Goal: Register for event/course

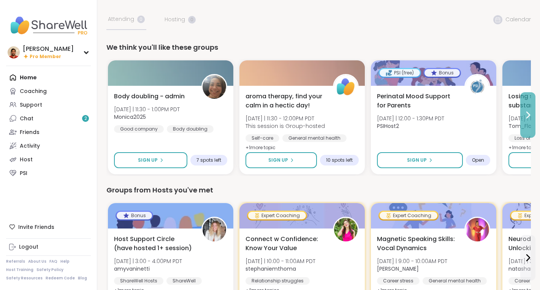
click at [527, 119] on icon at bounding box center [527, 115] width 9 height 9
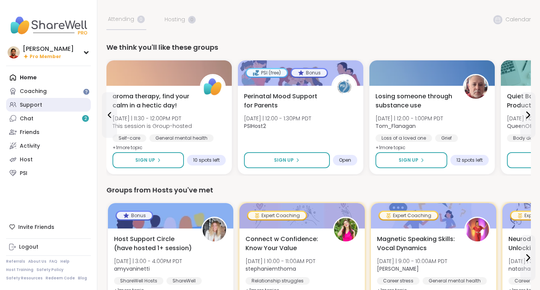
click at [55, 106] on link "Support" at bounding box center [48, 105] width 85 height 14
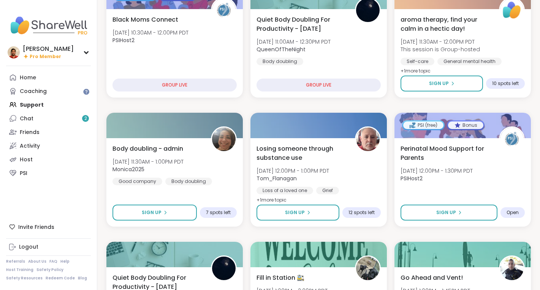
scroll to position [288, 0]
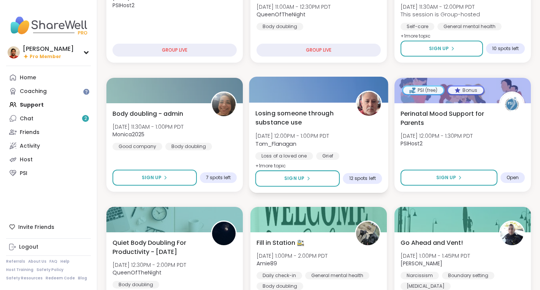
click at [330, 136] on span "[DATE] 12:00PM - 1:00PM PDT" at bounding box center [292, 136] width 74 height 8
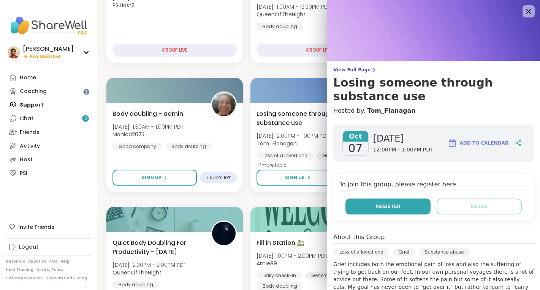
click at [396, 208] on span "Register" at bounding box center [388, 206] width 25 height 7
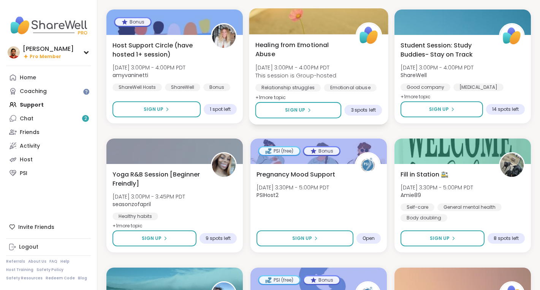
scroll to position [655, 0]
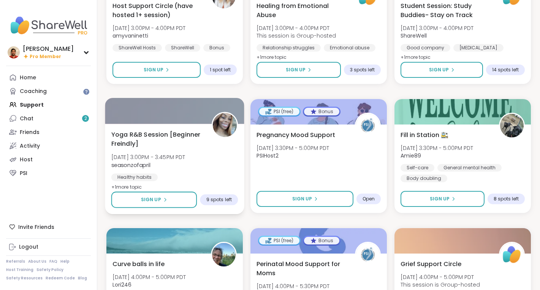
click at [200, 137] on span "Yoga R&B Session [Beginner Freindly]" at bounding box center [157, 139] width 92 height 19
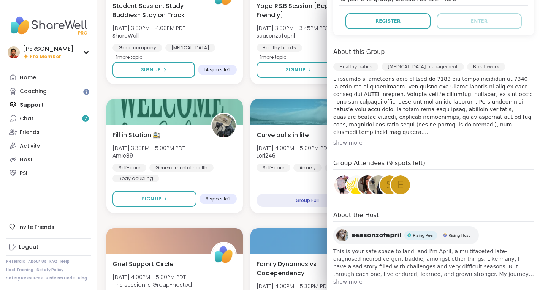
scroll to position [0, 0]
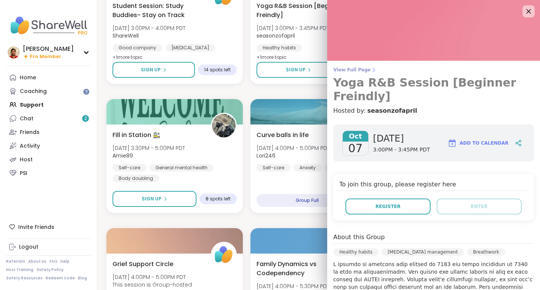
click at [387, 88] on h3 "Yoga R&B Session [Beginner Freindly]" at bounding box center [433, 89] width 201 height 27
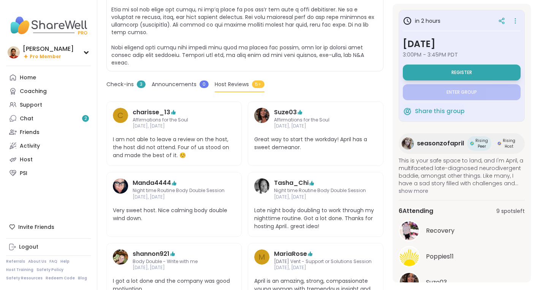
scroll to position [271, 0]
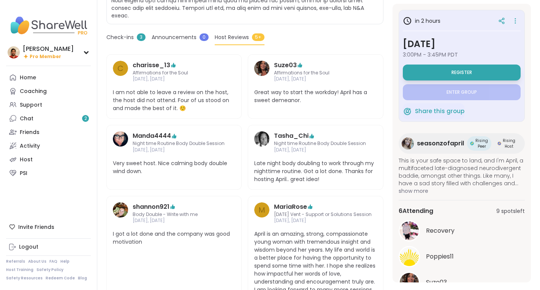
click at [186, 94] on span "I am not able to leave a review on the host, the host did not attend. Four of u…" at bounding box center [174, 101] width 122 height 24
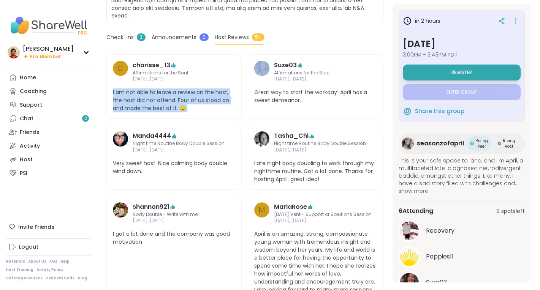
click at [186, 94] on span "I am not able to leave a review on the host, the host did not attend. Four of u…" at bounding box center [174, 101] width 122 height 24
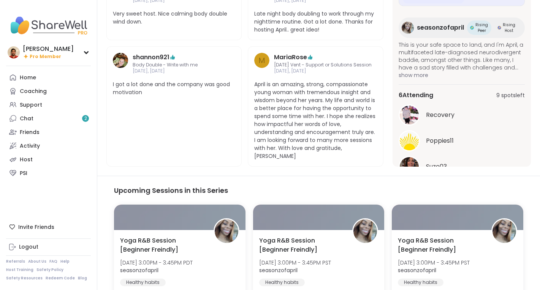
scroll to position [467, 0]
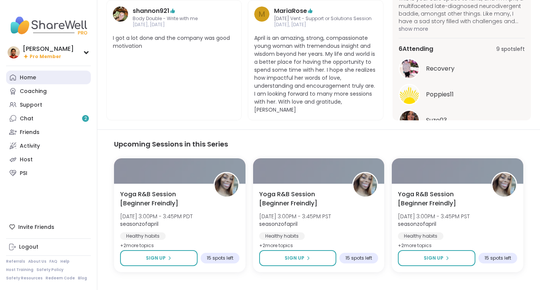
click at [60, 76] on link "Home" at bounding box center [48, 78] width 85 height 14
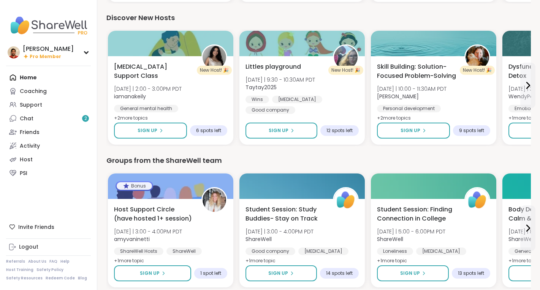
scroll to position [604, 0]
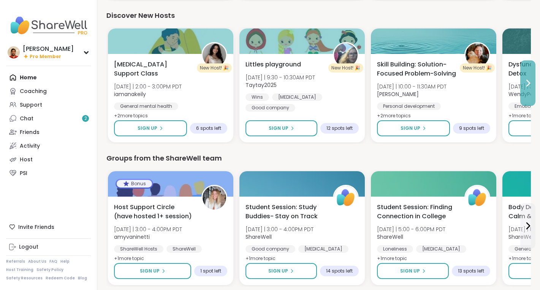
click at [521, 77] on button at bounding box center [527, 83] width 15 height 46
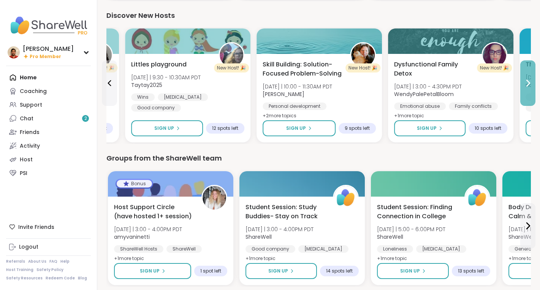
click at [521, 76] on button at bounding box center [527, 83] width 15 height 46
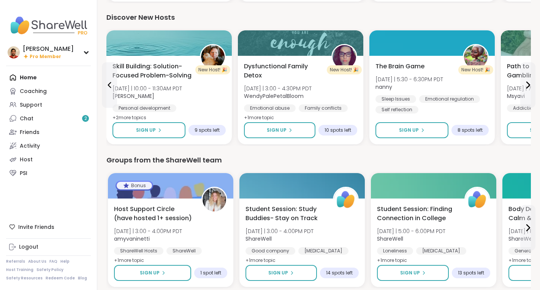
scroll to position [546, 0]
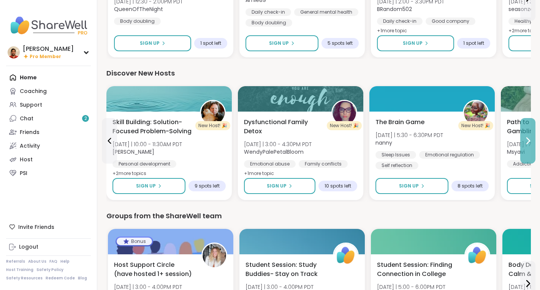
click at [531, 144] on icon at bounding box center [527, 140] width 9 height 9
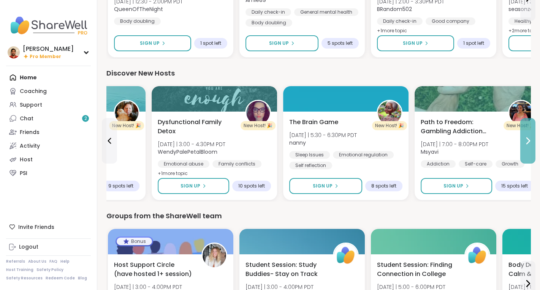
click at [531, 144] on icon at bounding box center [527, 140] width 9 height 9
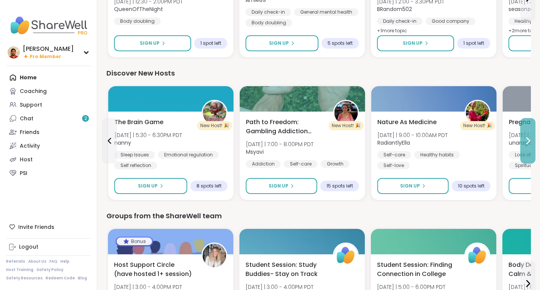
click at [531, 144] on icon at bounding box center [527, 140] width 9 height 9
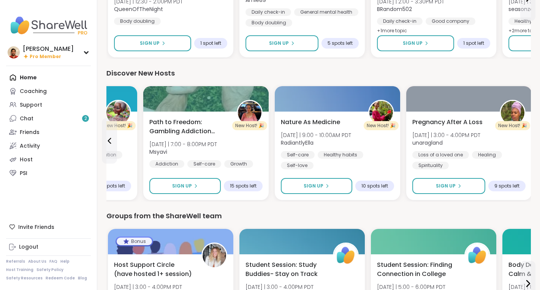
click at [531, 144] on div "Pregnancy After A Loss [DATE] | 3:00 - 4:00PM PDT unaragland Loss of a loved on…" at bounding box center [468, 156] width 125 height 89
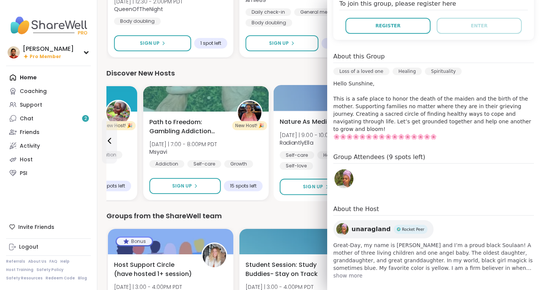
click at [293, 126] on span "Nature As Medicine" at bounding box center [310, 121] width 60 height 9
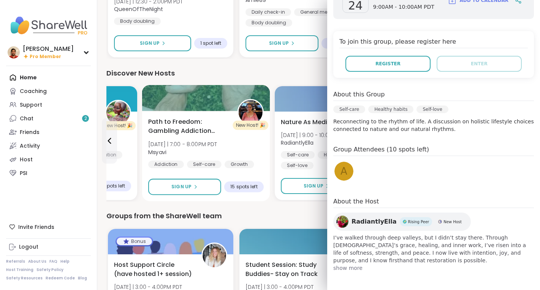
click at [206, 151] on span "Msyavi" at bounding box center [182, 152] width 69 height 8
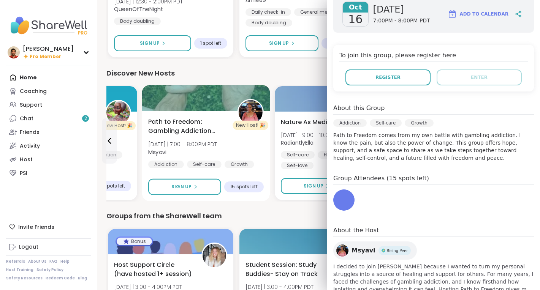
scroll to position [158, 0]
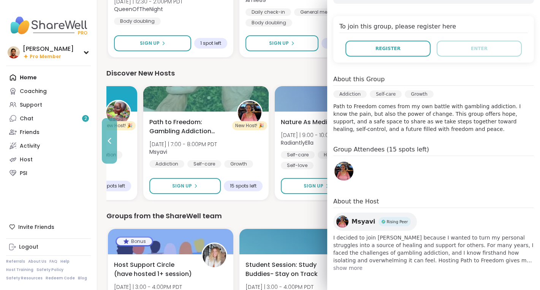
click at [111, 131] on button at bounding box center [109, 141] width 15 height 46
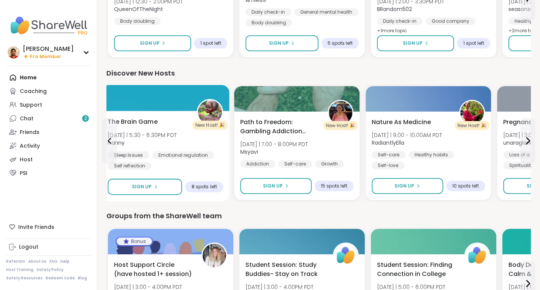
click at [191, 142] on div "The Brain Game [DATE] | 5:30 - 6:30PM PDT nanny Sleep Issues Emotional regulati…" at bounding box center [166, 143] width 116 height 53
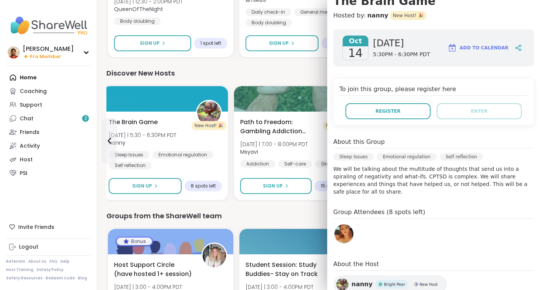
scroll to position [137, 0]
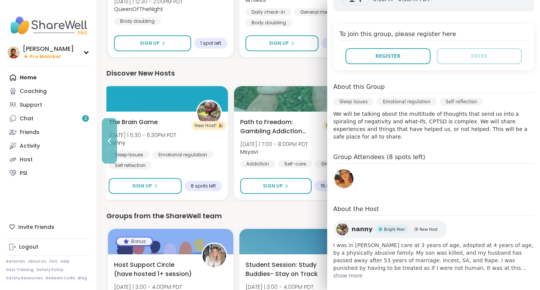
click at [104, 136] on button at bounding box center [109, 141] width 15 height 46
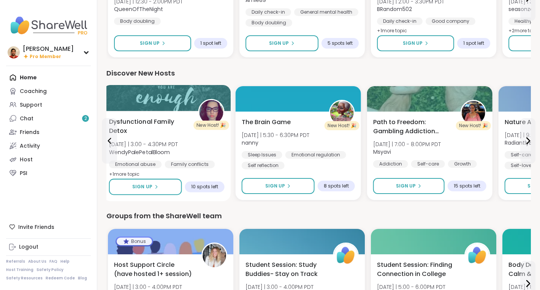
click at [178, 130] on span "Dysfunctional Family Detox" at bounding box center [149, 126] width 81 height 19
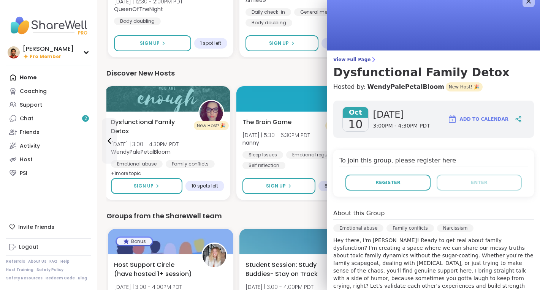
scroll to position [0, 0]
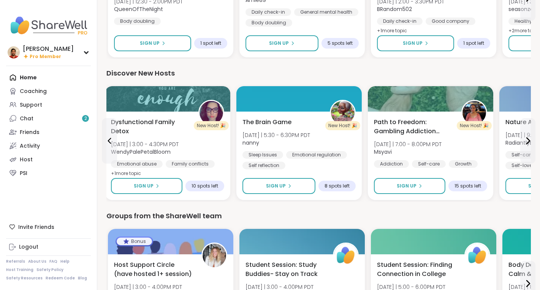
click at [241, 70] on div "Discover New Hosts" at bounding box center [318, 73] width 425 height 11
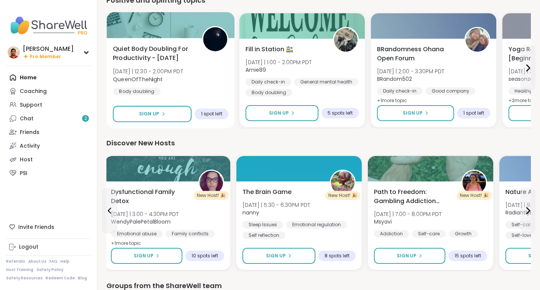
scroll to position [480, 0]
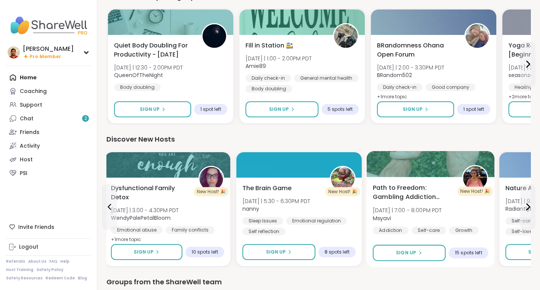
click at [450, 196] on span "Path to Freedom: Gambling Addiction support group" at bounding box center [413, 193] width 81 height 19
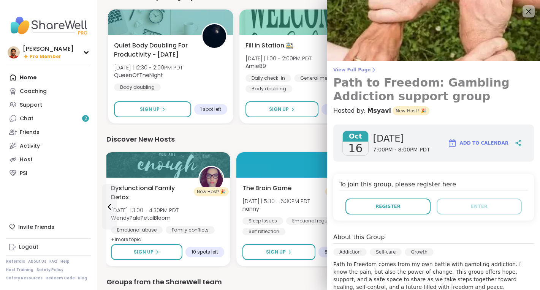
click at [371, 73] on link "View Full Page Path to Freedom: Gambling Addiction support group" at bounding box center [433, 85] width 201 height 36
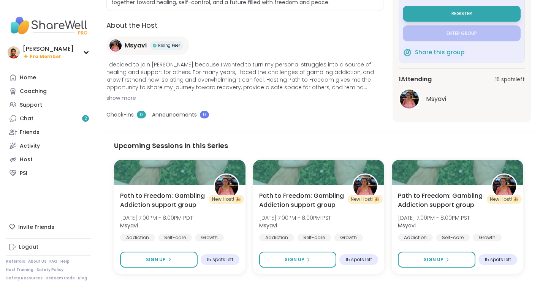
scroll to position [228, 0]
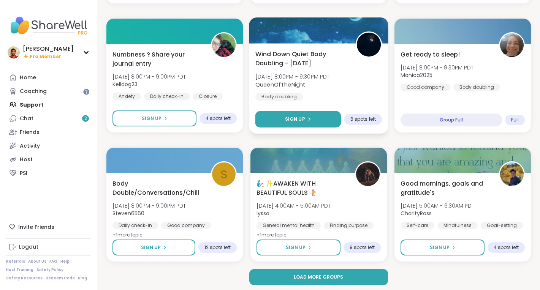
scroll to position [1384, 0]
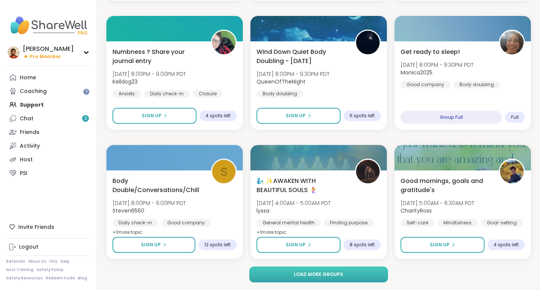
click at [272, 276] on button "Load more groups" at bounding box center [318, 275] width 138 height 16
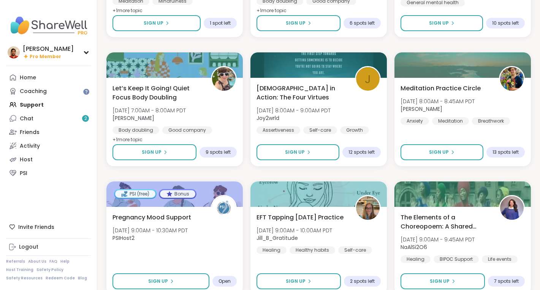
scroll to position [1865, 0]
